Goal: Navigation & Orientation: Understand site structure

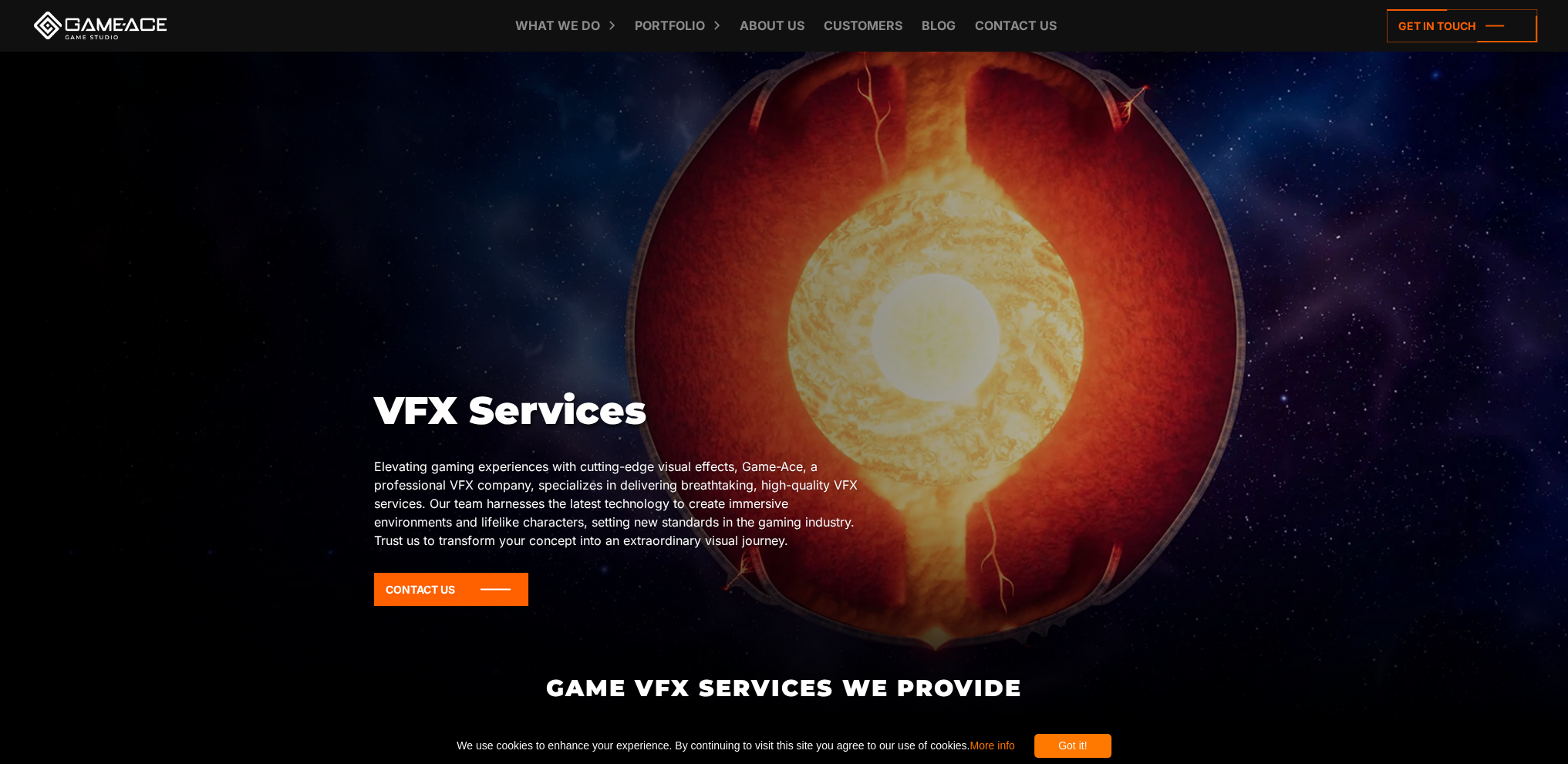
scroll to position [77, 0]
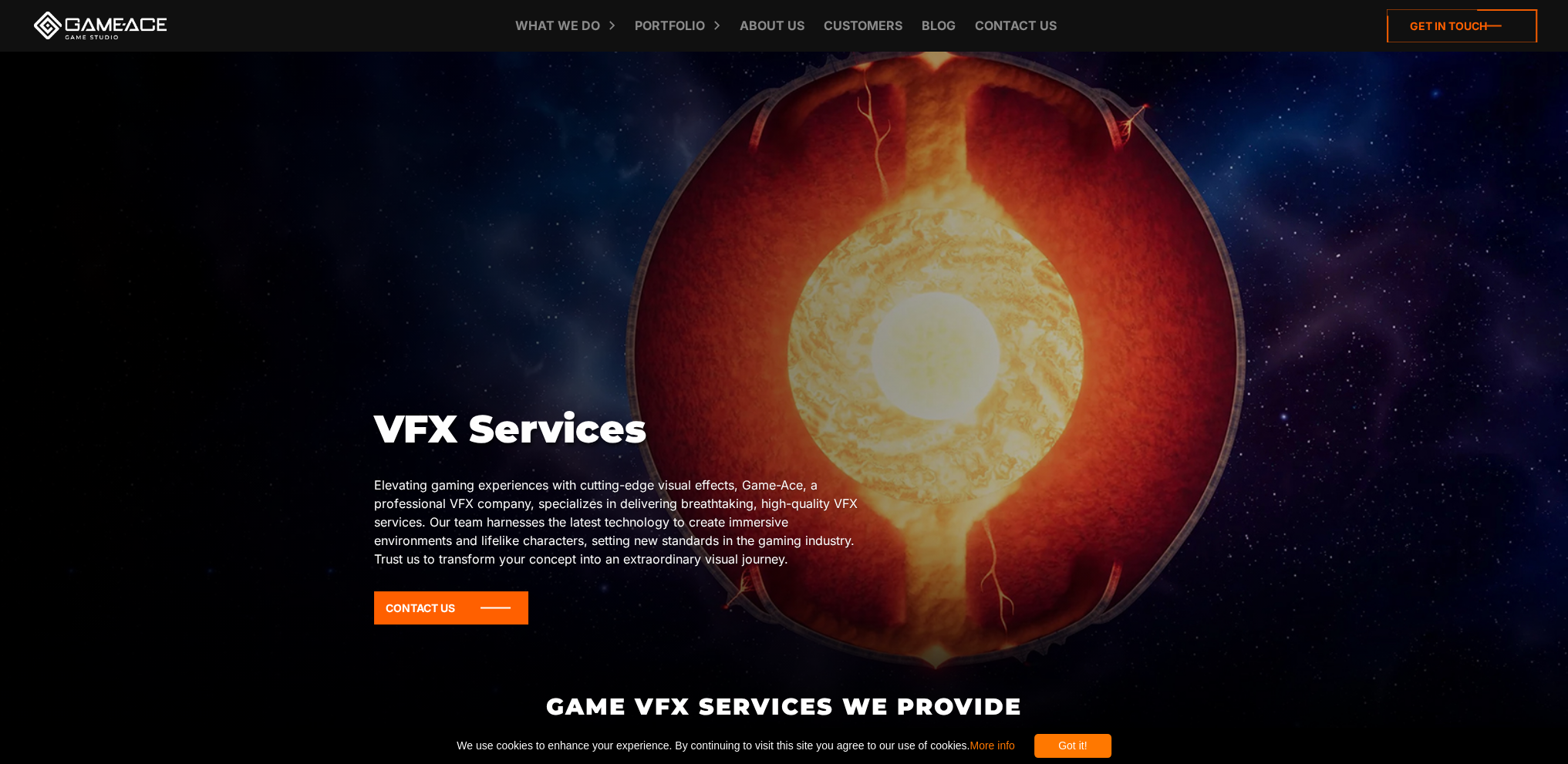
click at [1431, 21] on icon at bounding box center [1461, 26] width 150 height 33
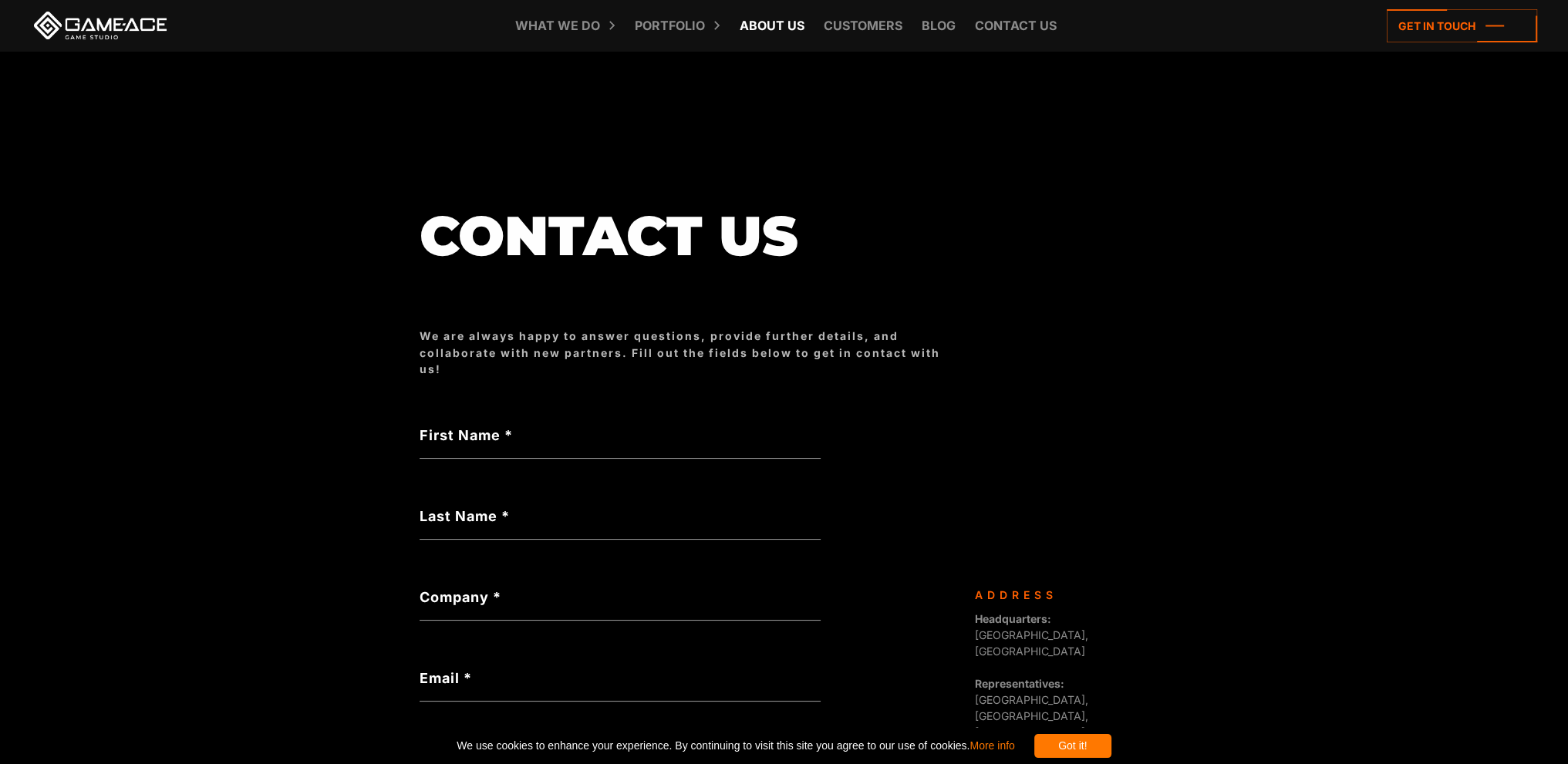
click at [763, 25] on link "About Us" at bounding box center [771, 25] width 80 height 51
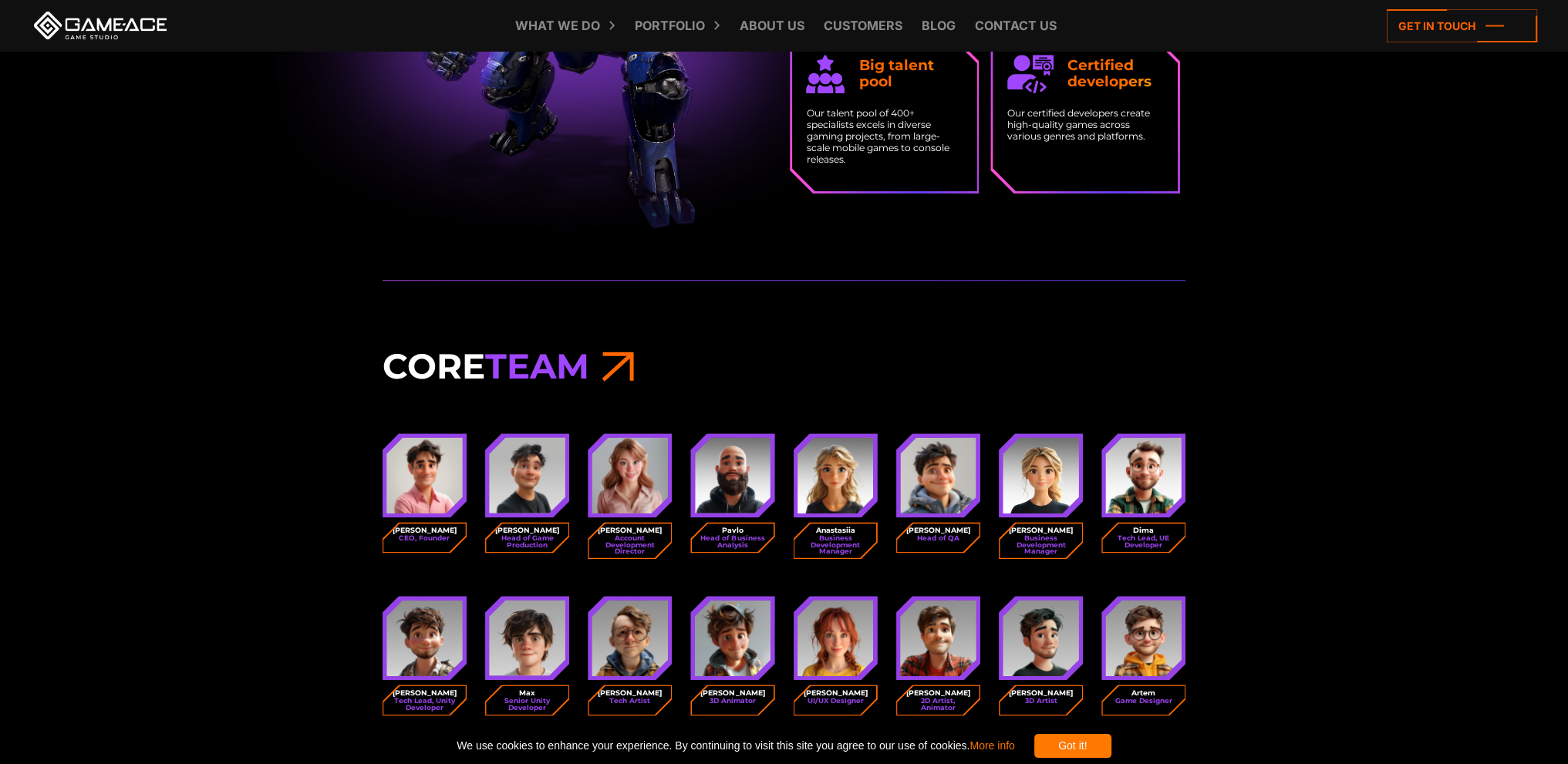
scroll to position [1758, 0]
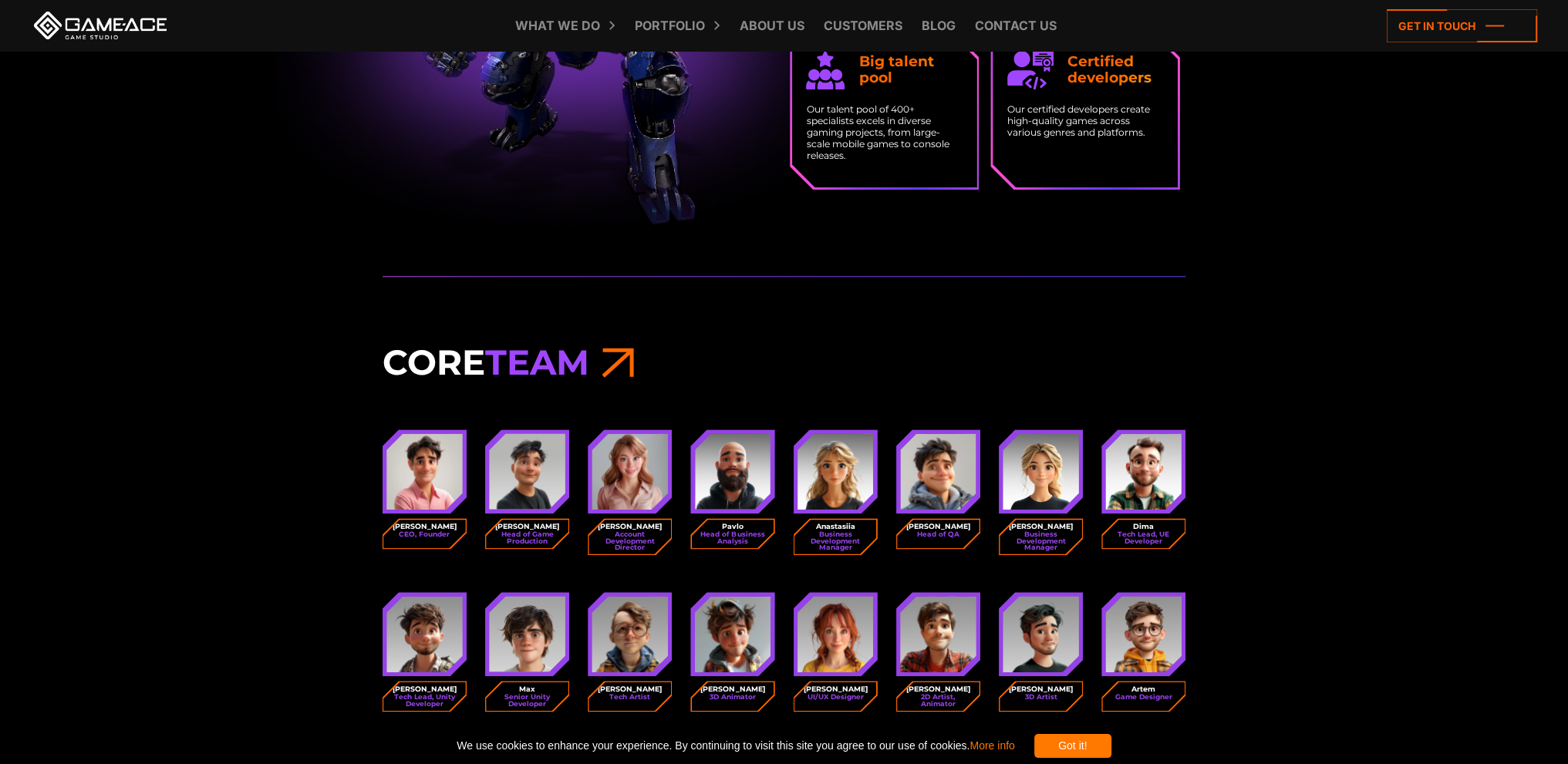
click at [564, 369] on span "Team" at bounding box center [537, 361] width 104 height 42
click at [628, 365] on icon at bounding box center [617, 361] width 33 height 42
click at [634, 352] on icon at bounding box center [617, 361] width 33 height 42
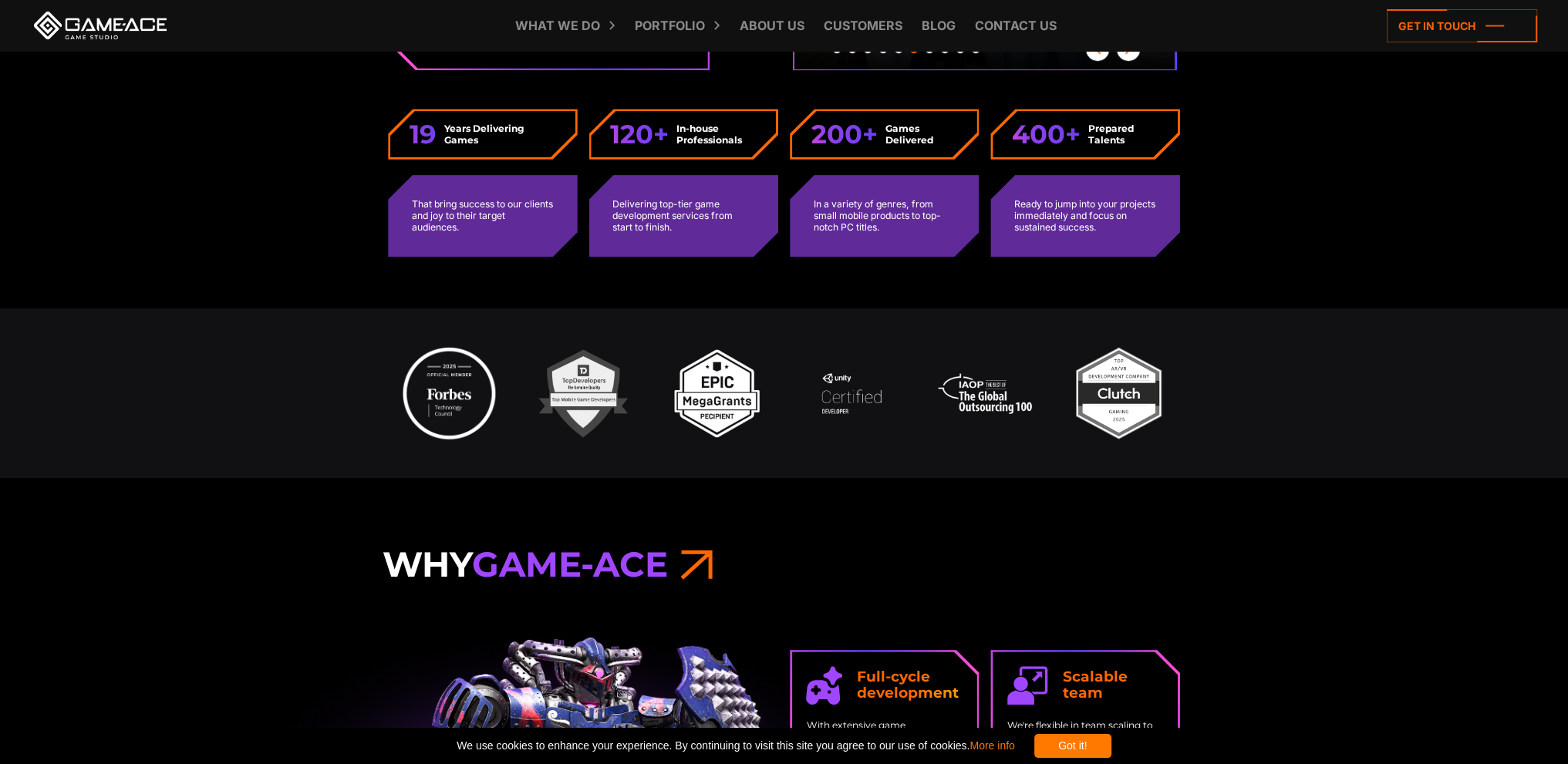
scroll to position [0, 0]
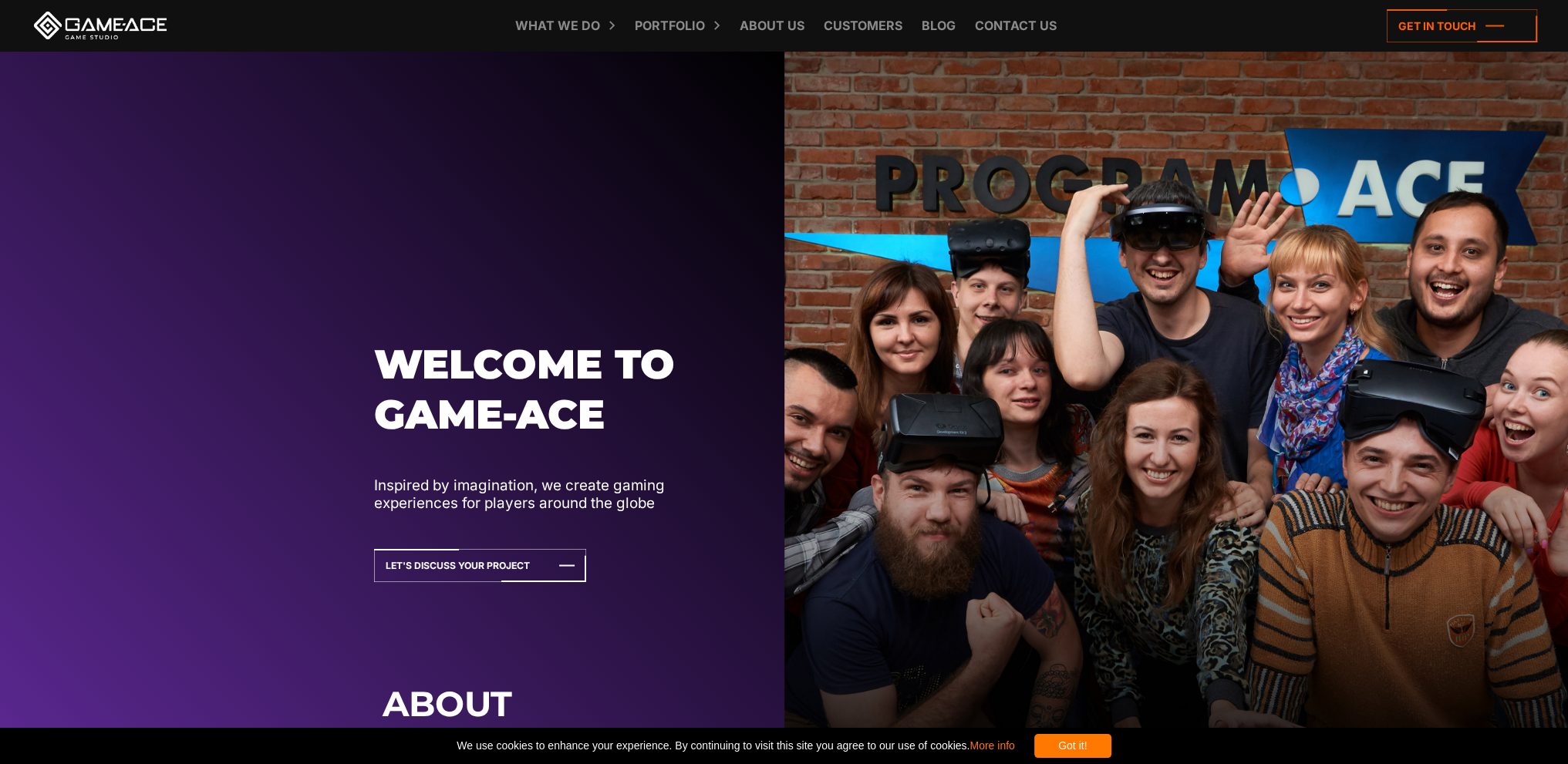
click at [105, 29] on link at bounding box center [100, 25] width 139 height 28
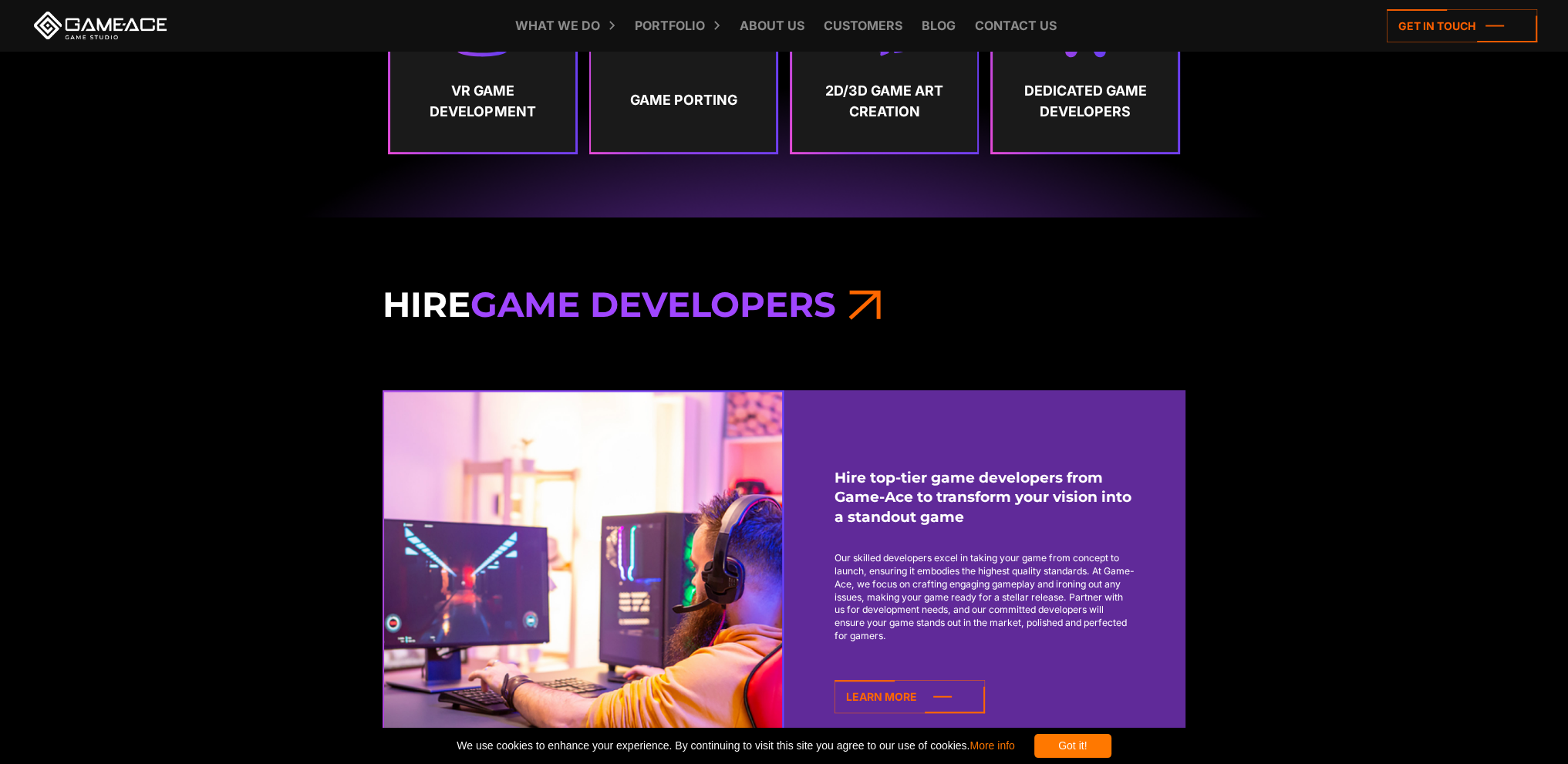
scroll to position [1310, 0]
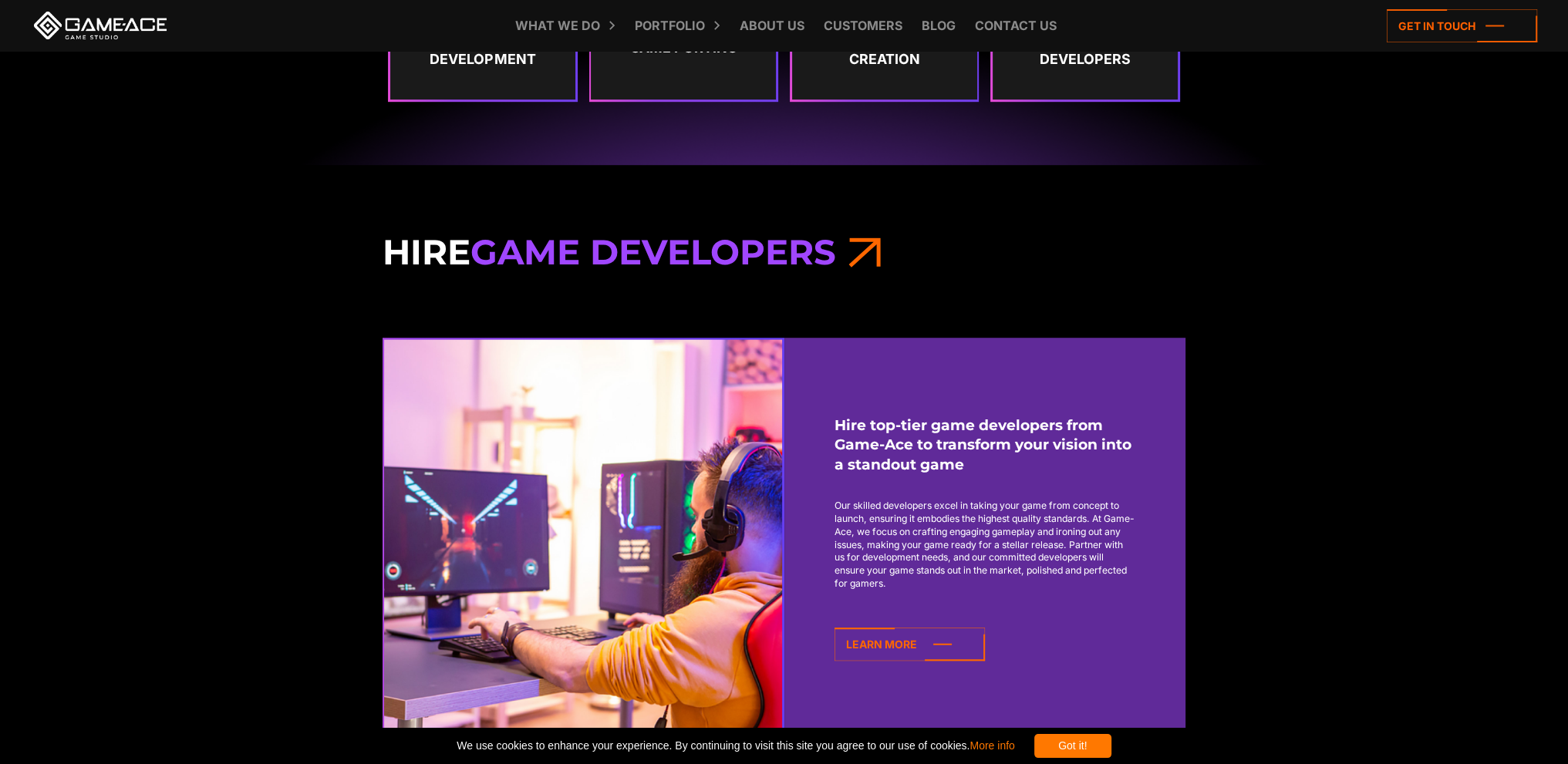
click at [517, 240] on span "Game Developers" at bounding box center [653, 251] width 365 height 42
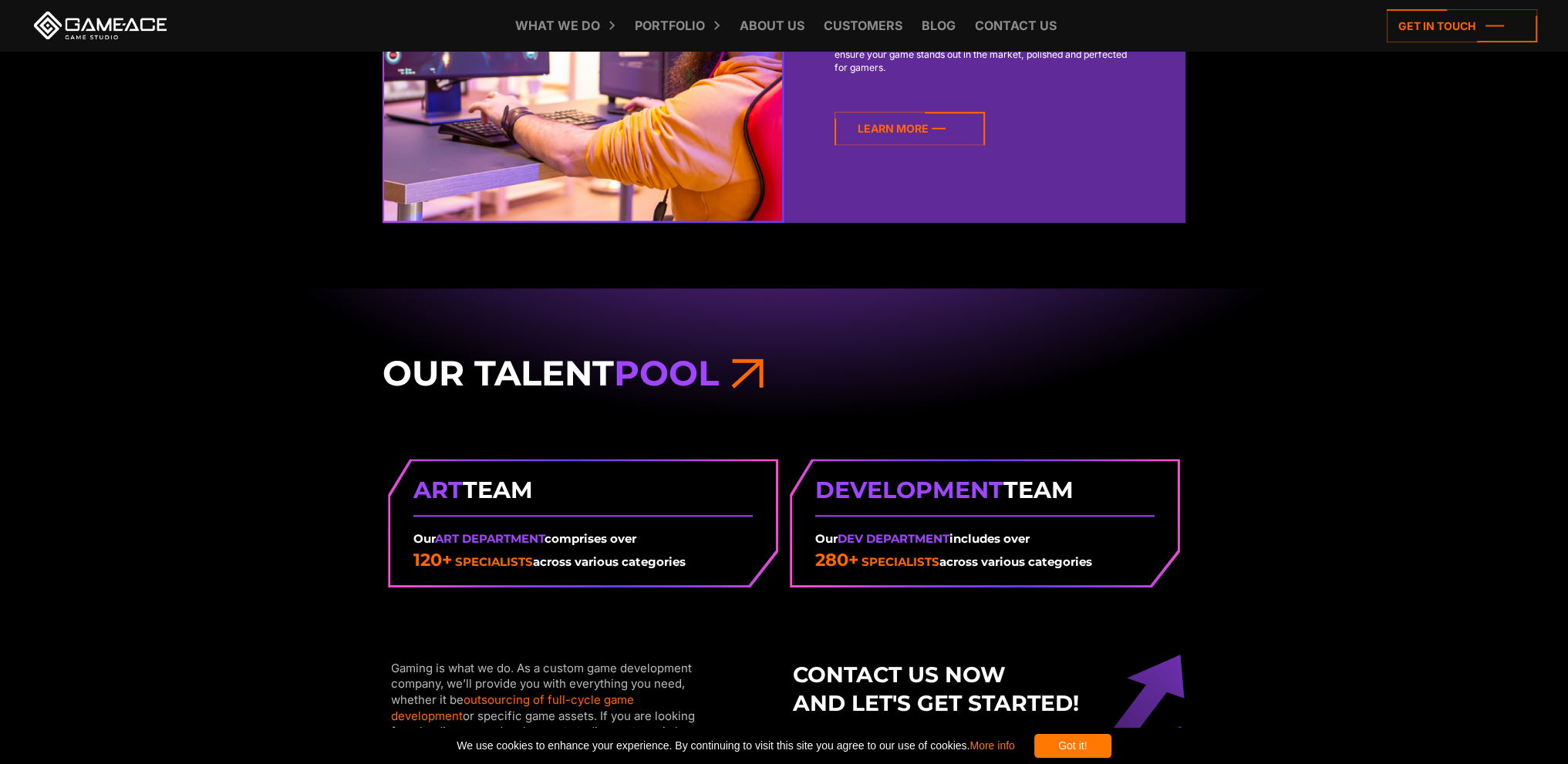
scroll to position [1773, 0]
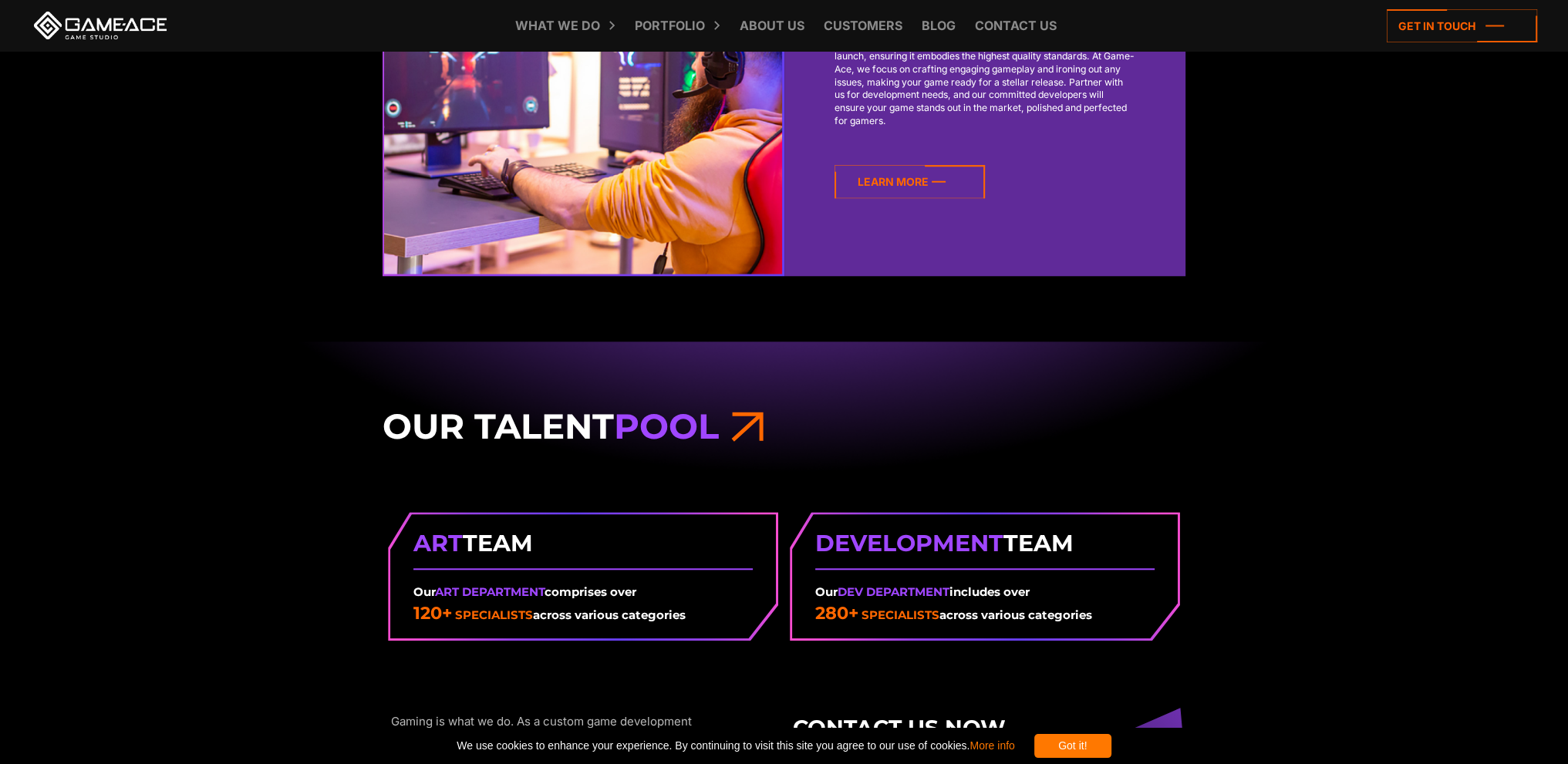
click at [887, 185] on icon at bounding box center [909, 182] width 150 height 33
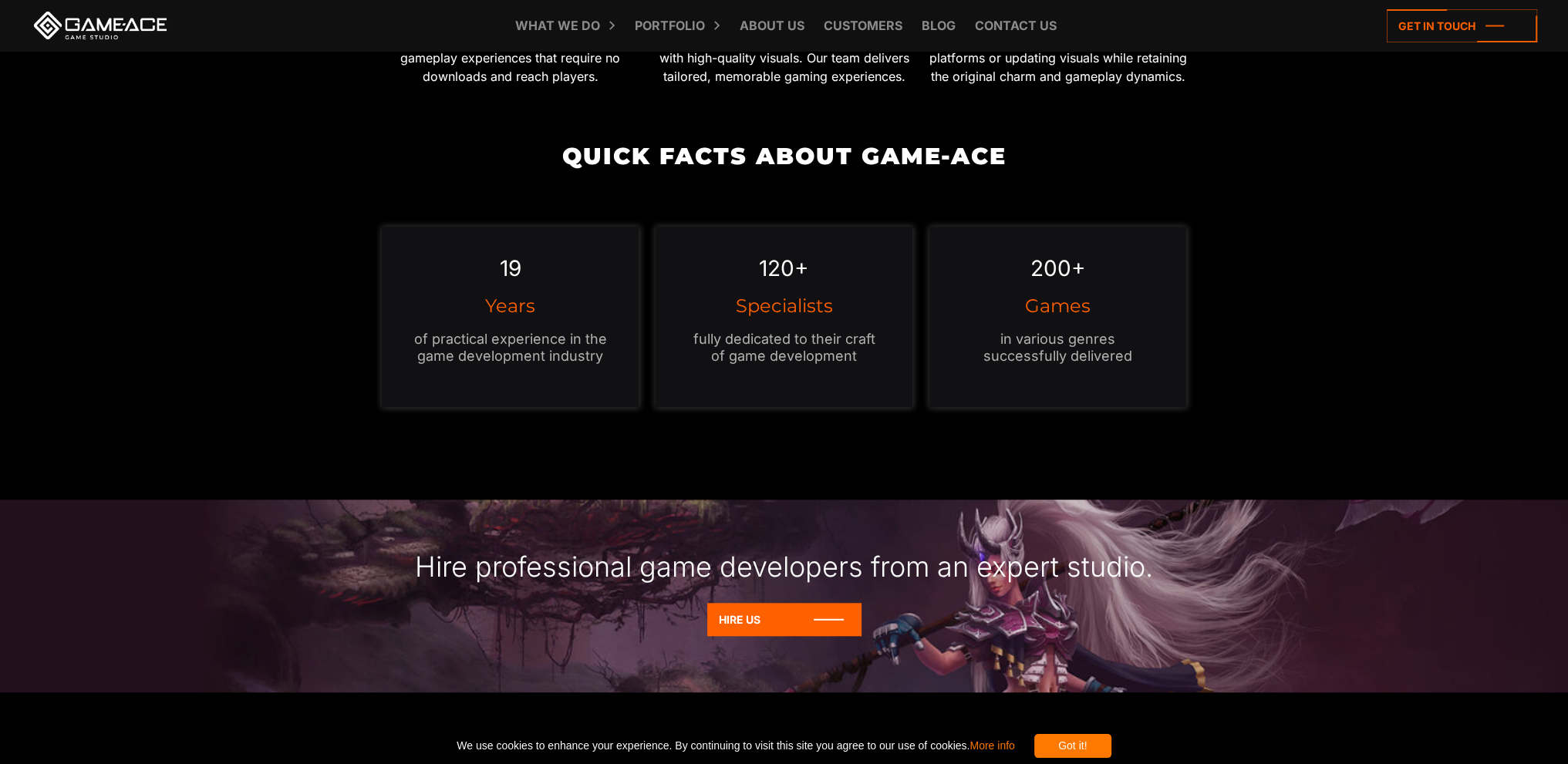
scroll to position [1542, 0]
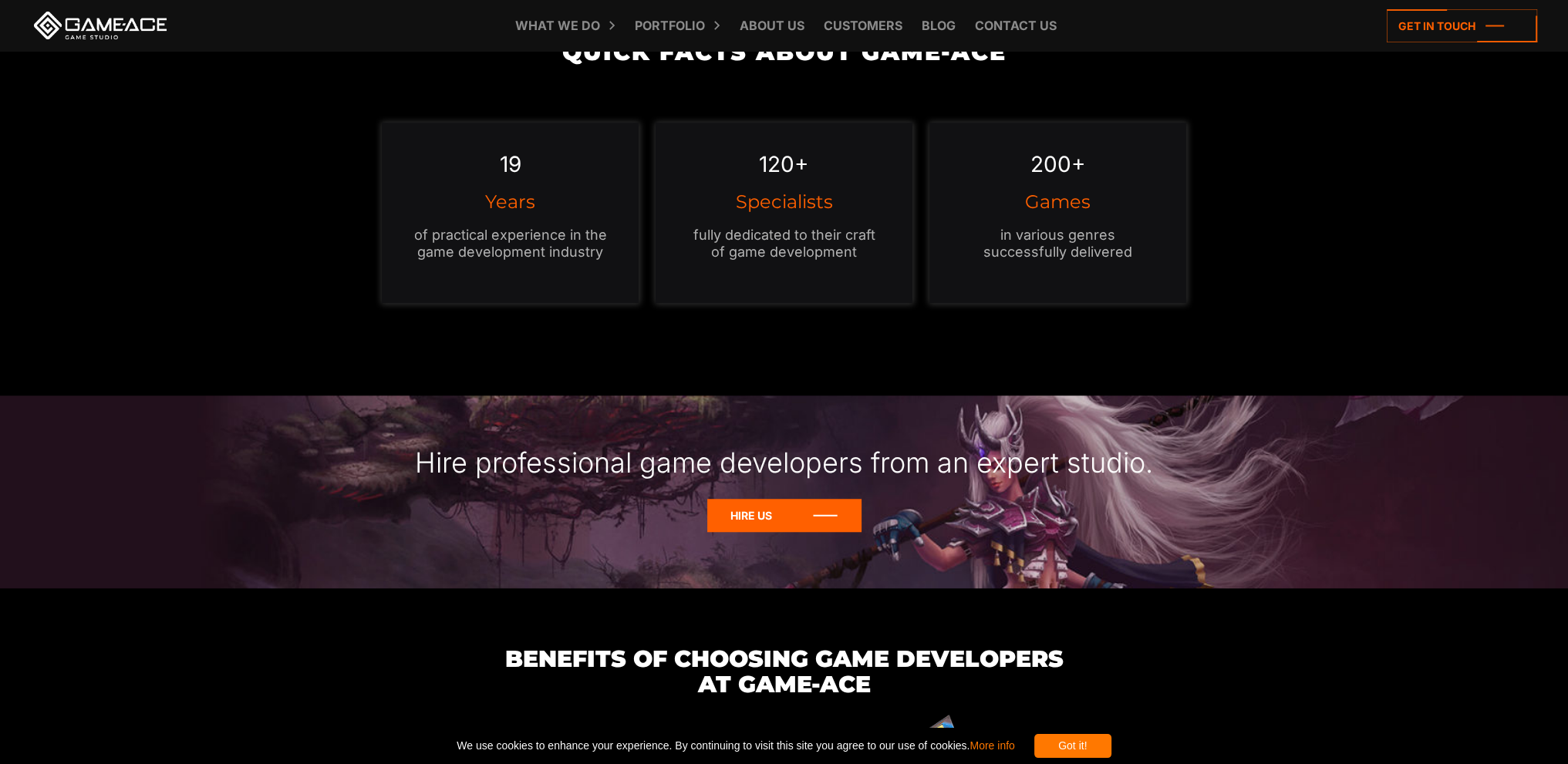
click at [770, 513] on icon at bounding box center [784, 515] width 154 height 33
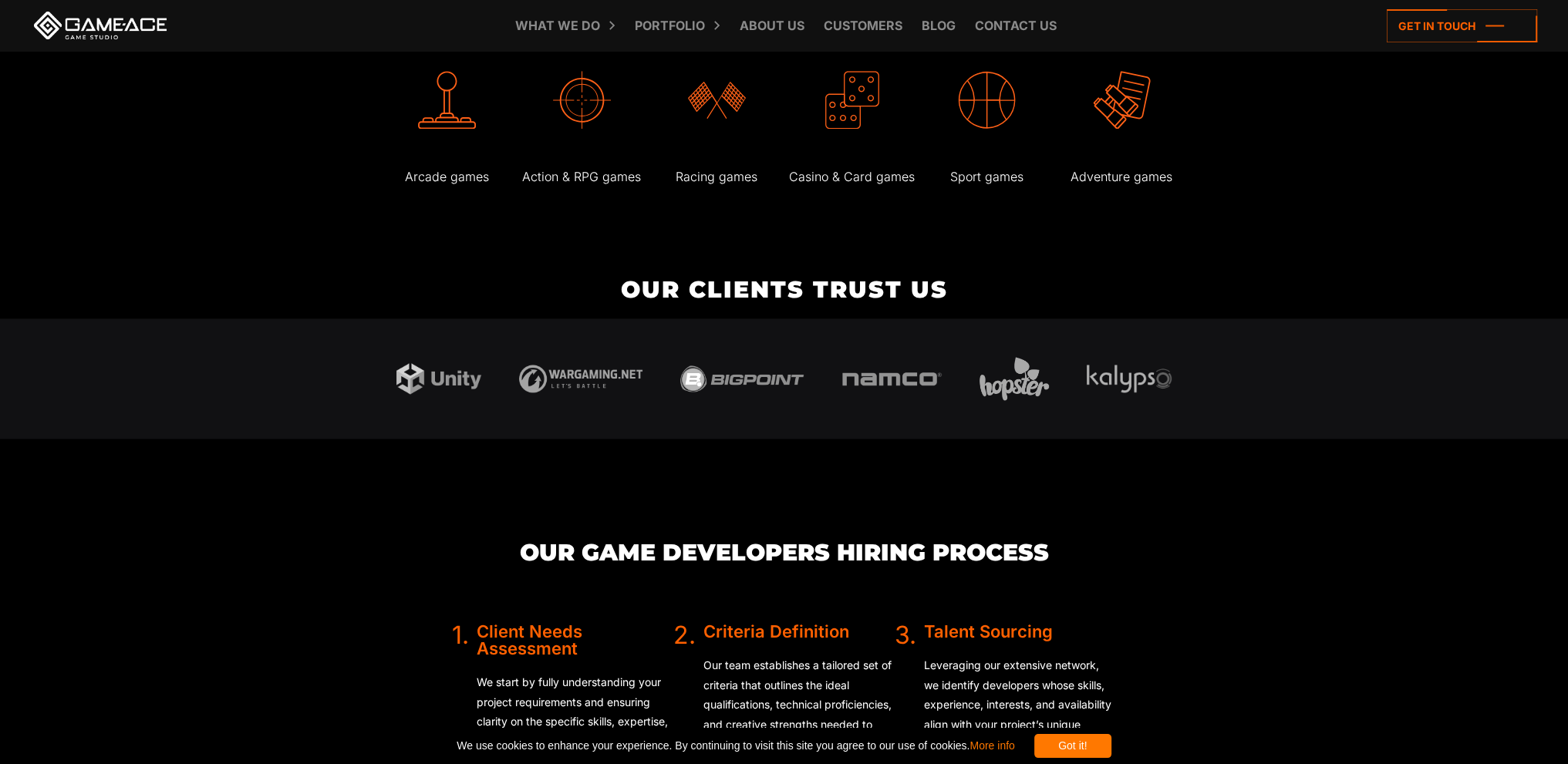
scroll to position [2911, 0]
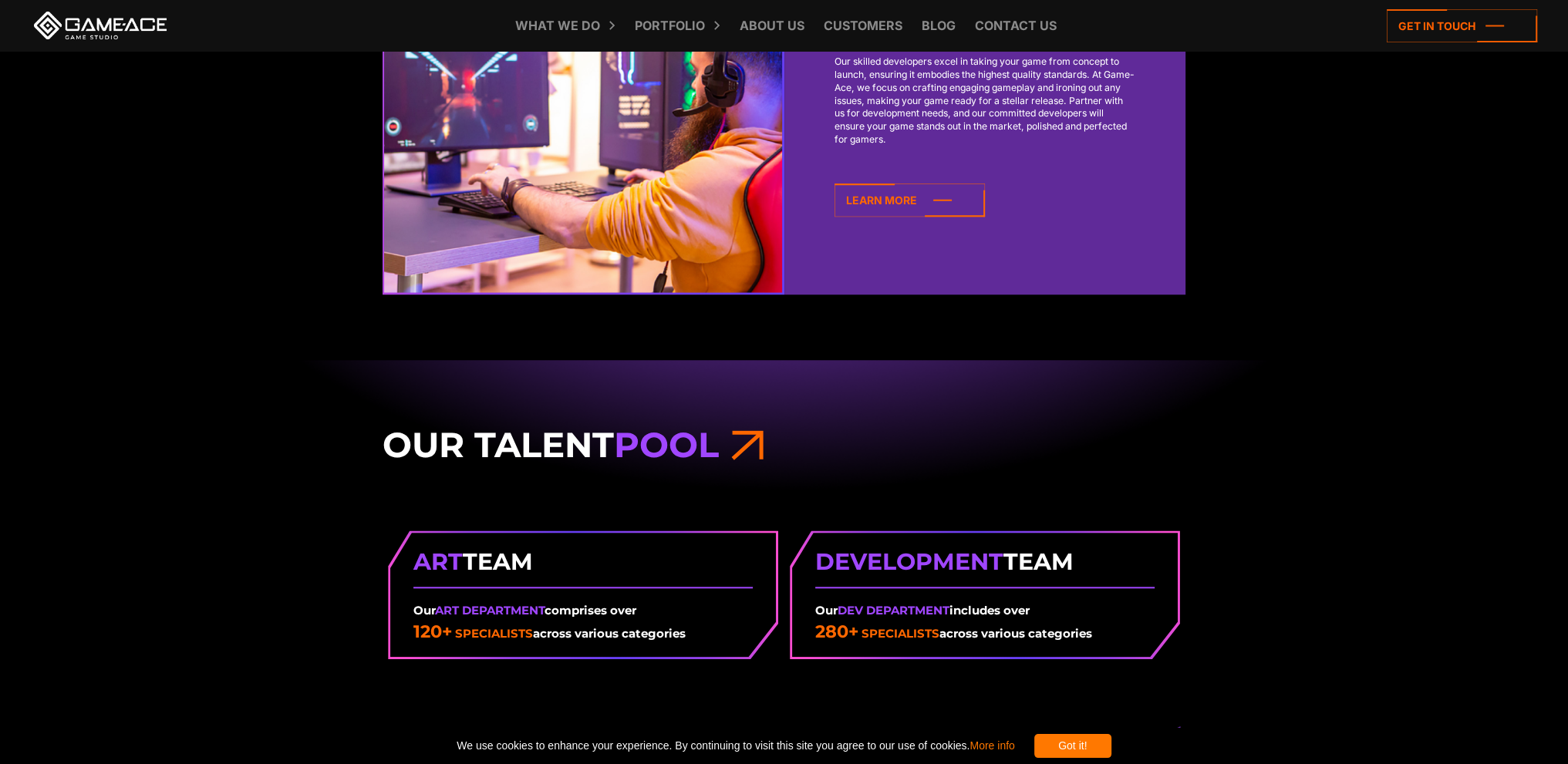
scroll to position [1773, 0]
